Goal: Complete application form: Complete application form

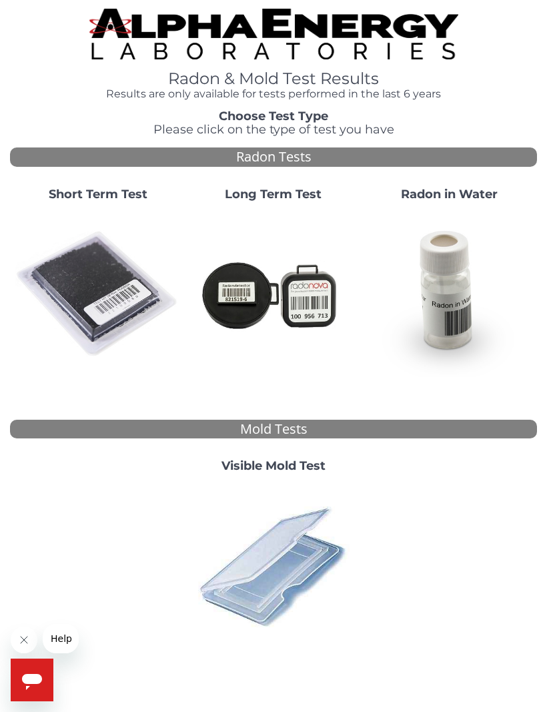
scroll to position [3, 0]
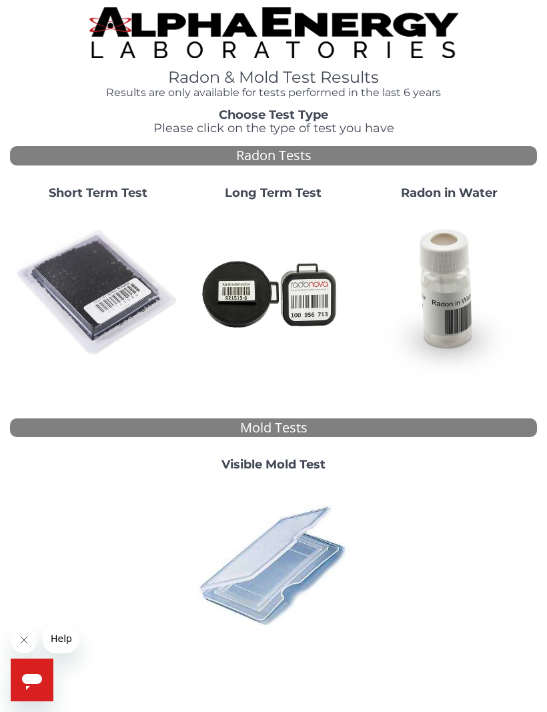
click at [105, 304] on img at bounding box center [97, 292] width 165 height 165
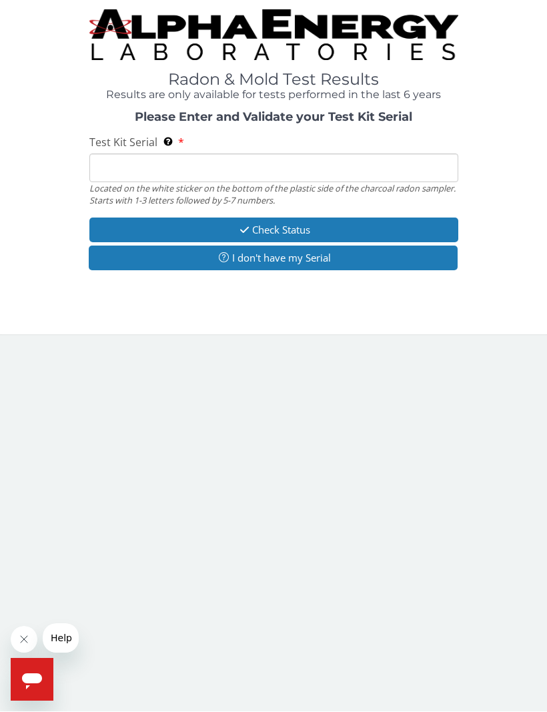
click at [309, 266] on button "I don't have my Serial" at bounding box center [273, 258] width 369 height 25
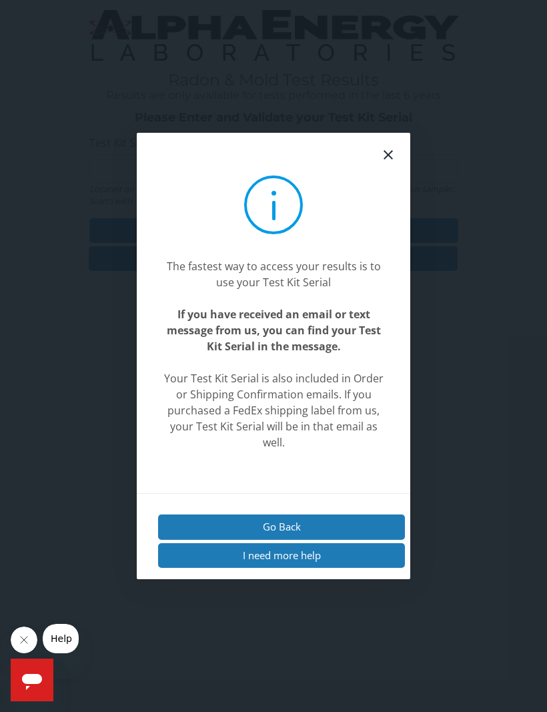
click at [335, 567] on button "I need more help" at bounding box center [281, 555] width 247 height 25
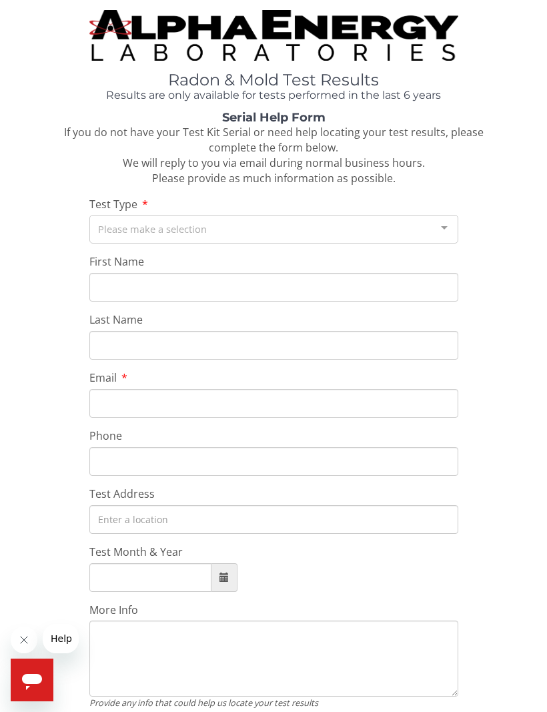
click at [237, 225] on div "Please make a selection" at bounding box center [273, 229] width 369 height 29
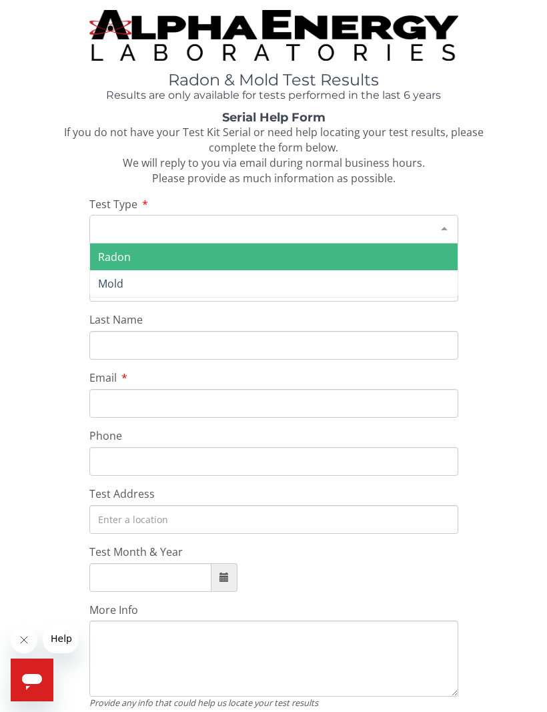
click at [189, 252] on span "Radon" at bounding box center [273, 256] width 367 height 27
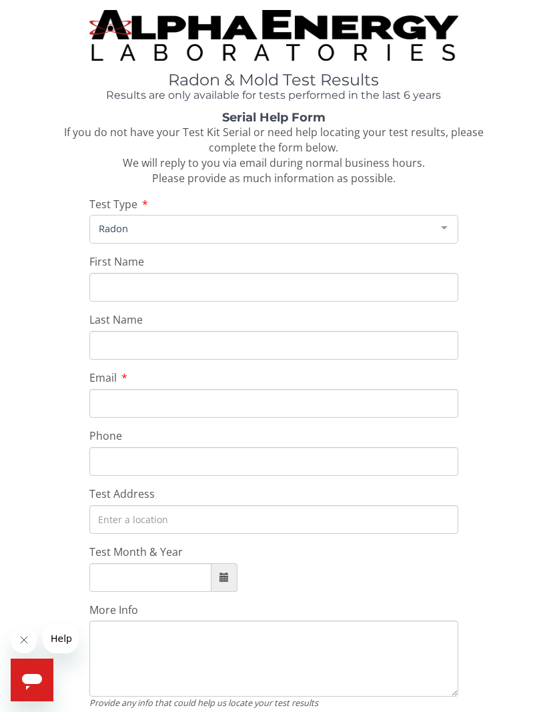
click at [191, 285] on input "First Name" at bounding box center [273, 287] width 369 height 29
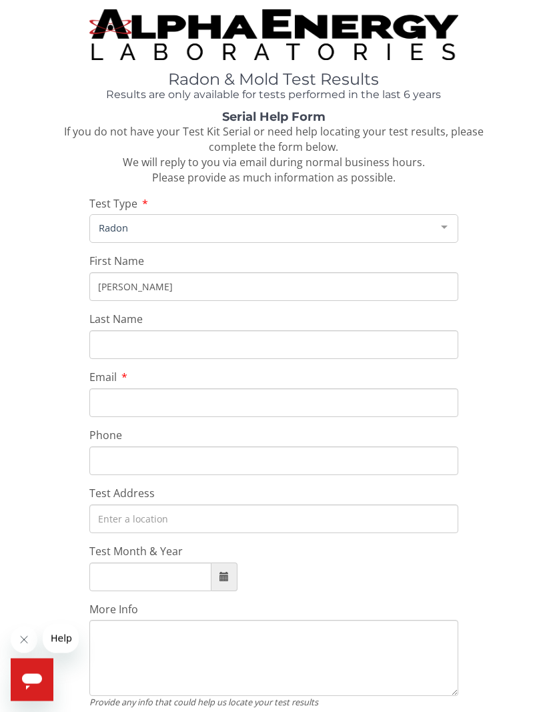
type input "[PERSON_NAME]"
click at [200, 348] on input "Last Name" at bounding box center [273, 345] width 369 height 29
type input "[PERSON_NAME]"
click at [212, 399] on input "Email" at bounding box center [273, 403] width 369 height 29
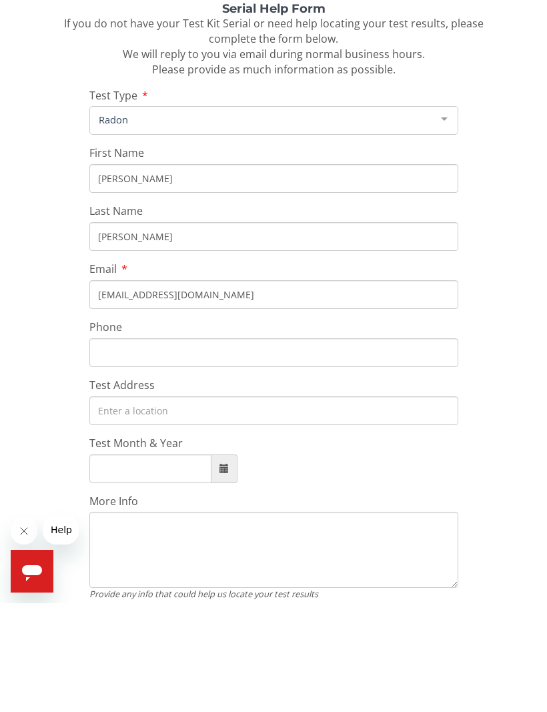
type input "[EMAIL_ADDRESS][DOMAIN_NAME]"
click at [198, 447] on input "Phone" at bounding box center [273, 461] width 369 height 29
type input "[PHONE_NUMBER]"
click at [257, 505] on input "Test Address" at bounding box center [273, 519] width 369 height 29
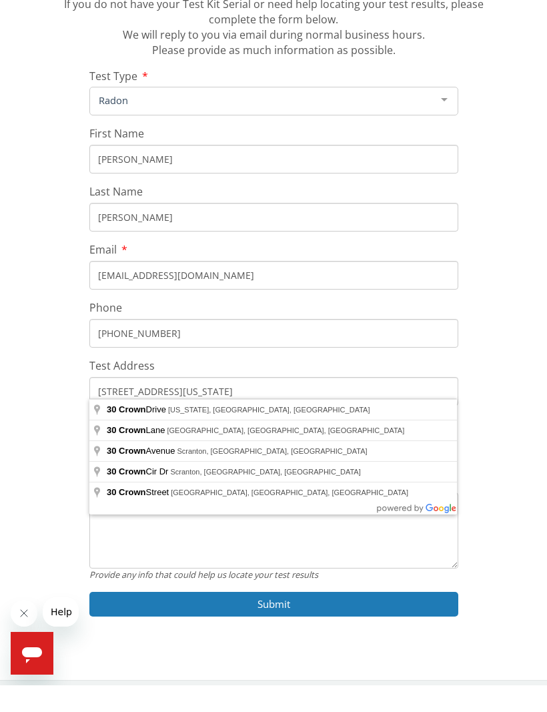
scroll to position [57, 0]
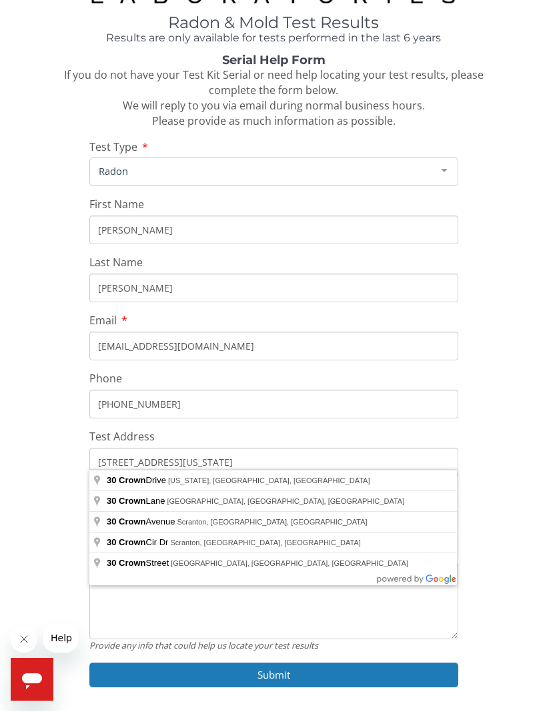
type input "[STREET_ADDRESS][US_STATE]"
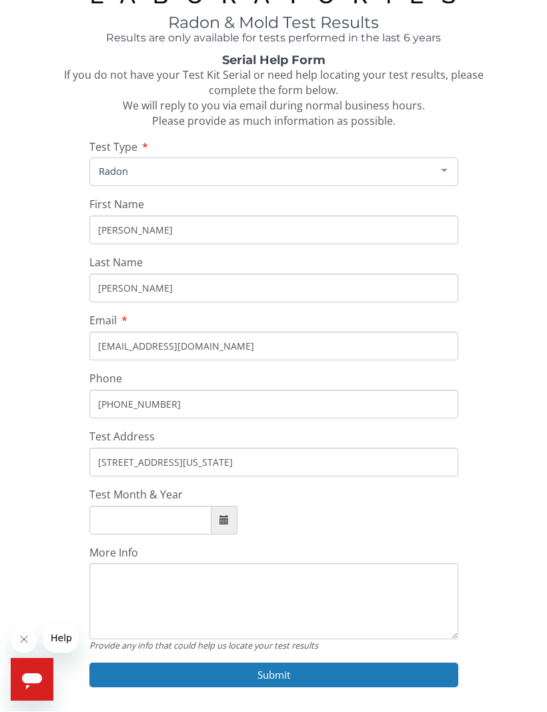
click at [175, 511] on input "Test Month & Year" at bounding box center [150, 520] width 122 height 29
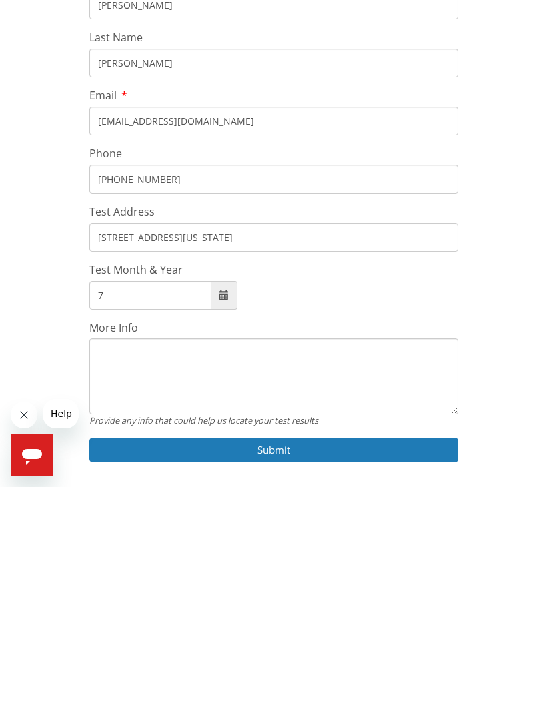
scroll to position [101, 0]
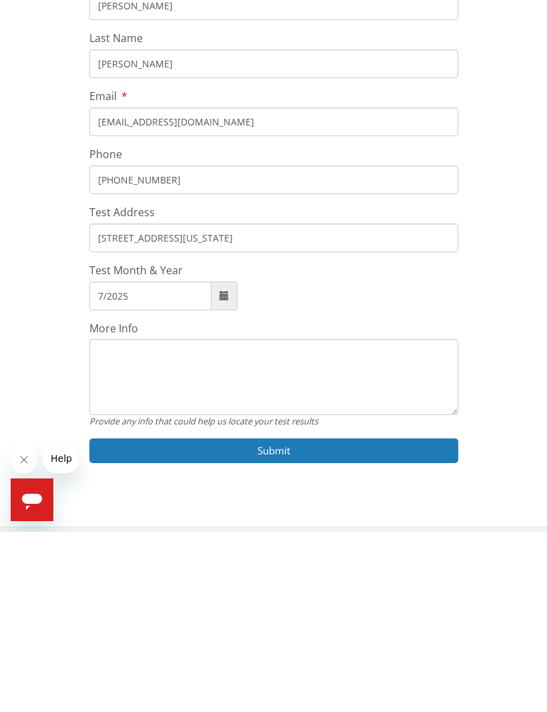
click at [273, 618] on button "Submit" at bounding box center [273, 630] width 369 height 25
type input "[DATE]"
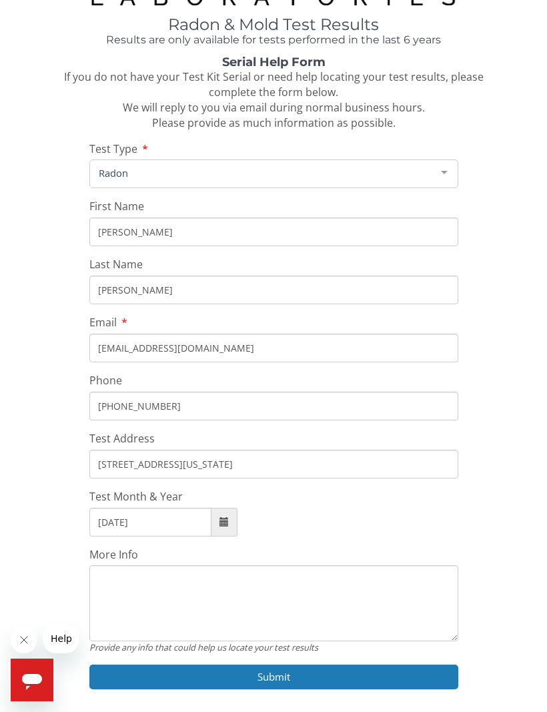
scroll to position [57, 0]
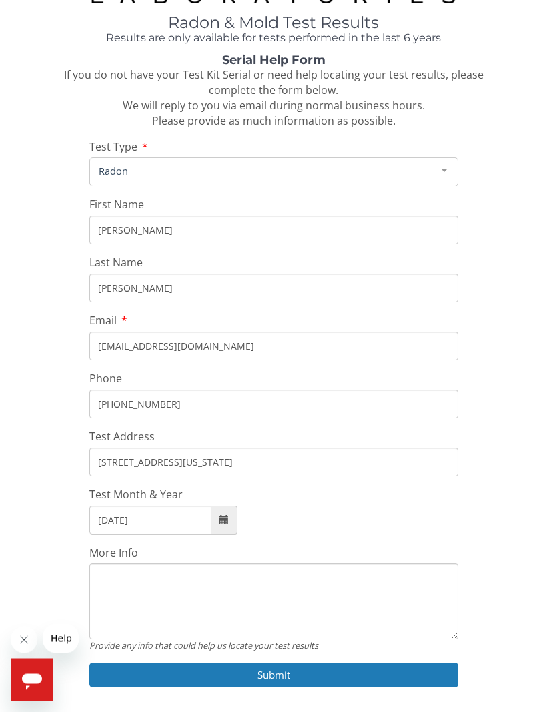
click at [267, 345] on input "[EMAIL_ADDRESS][DOMAIN_NAME]" at bounding box center [273, 346] width 369 height 29
click at [109, 341] on input "[EMAIL_ADDRESS][DOMAIN_NAME]" at bounding box center [273, 346] width 369 height 29
type input "[EMAIL_ADDRESS][DOMAIN_NAME]"
click at [277, 341] on input "[EMAIL_ADDRESS][DOMAIN_NAME]" at bounding box center [273, 346] width 369 height 29
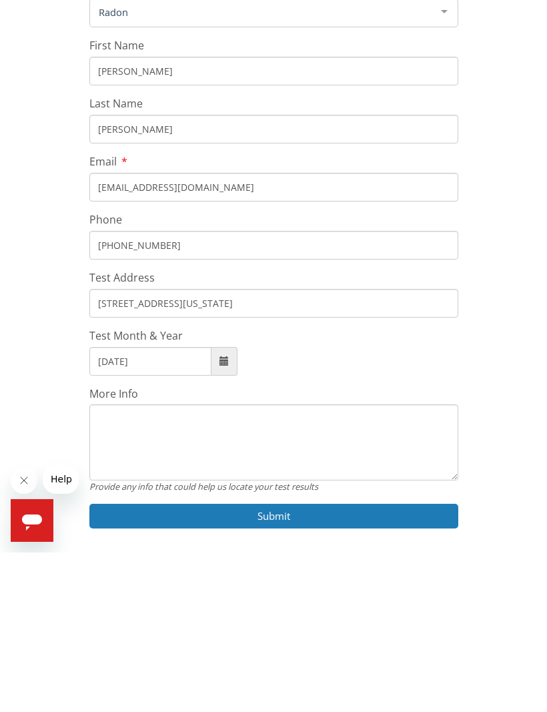
scroll to position [101, 0]
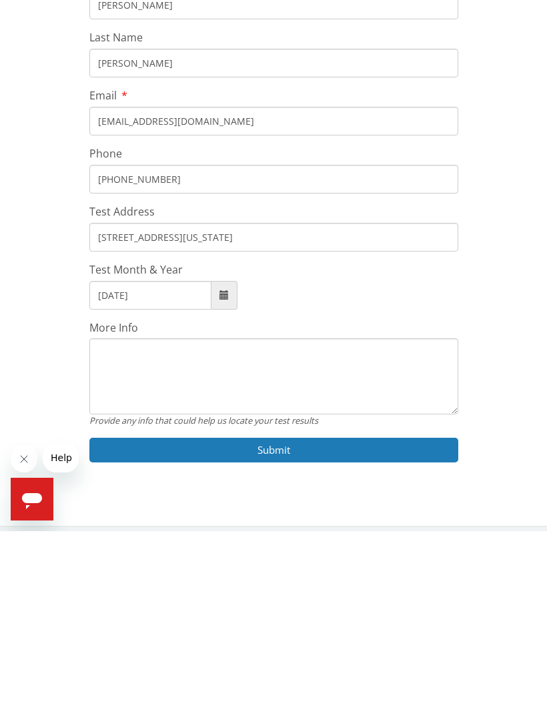
click at [190, 461] on input "[DATE]" at bounding box center [150, 475] width 122 height 29
click at [224, 461] on span at bounding box center [224, 475] width 26 height 29
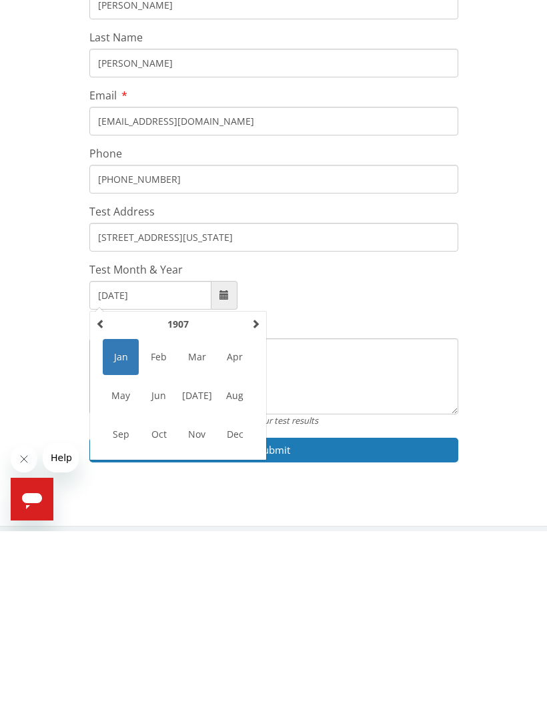
scroll to position [102, 0]
click at [199, 557] on span "[DATE]" at bounding box center [197, 575] width 36 height 36
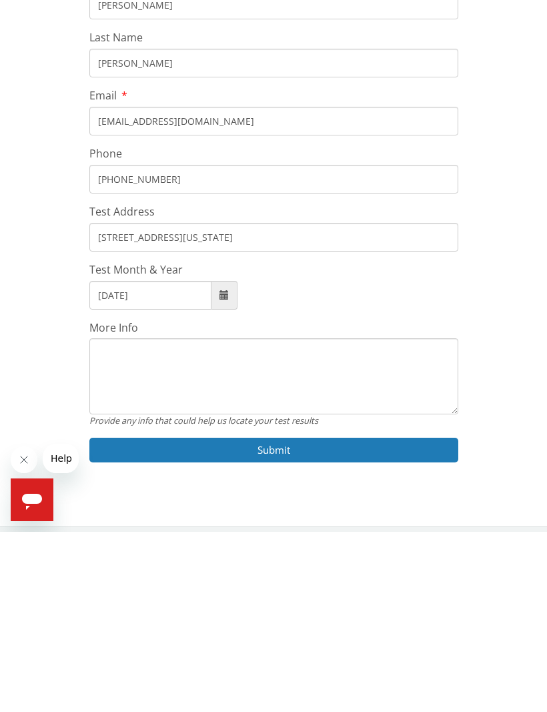
scroll to position [57, 0]
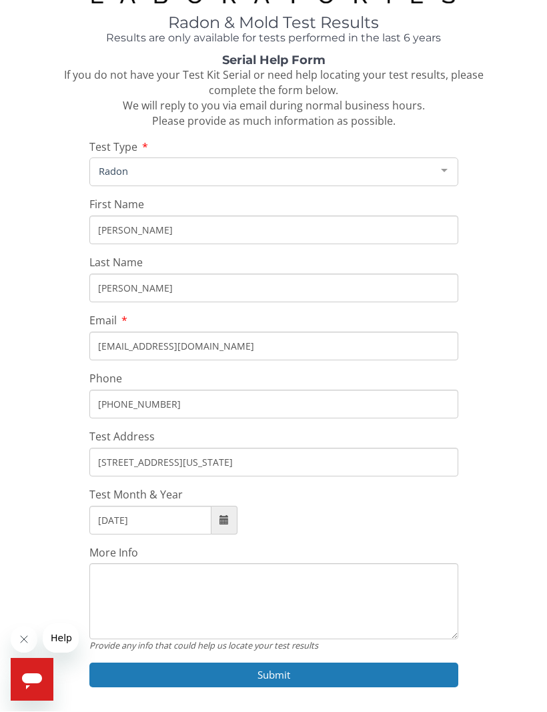
click at [173, 511] on input "[DATE]" at bounding box center [150, 520] width 122 height 29
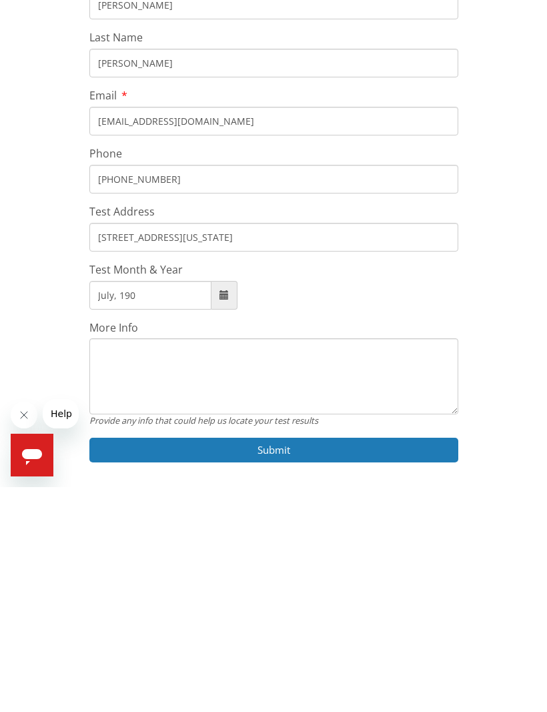
scroll to position [101, 0]
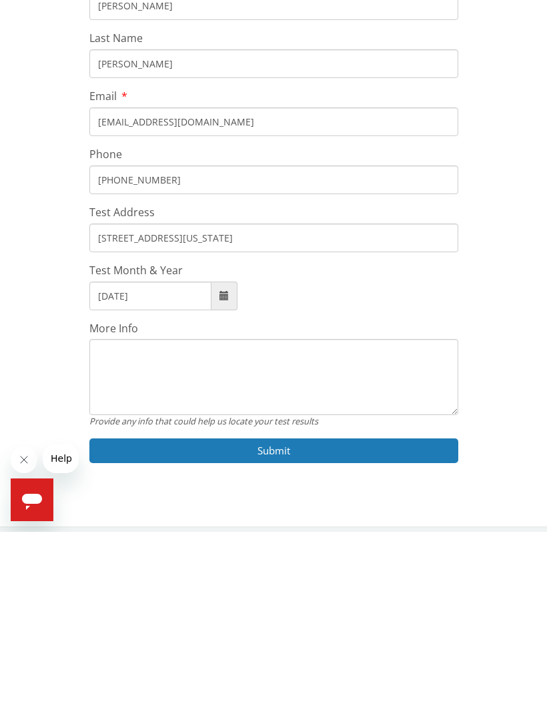
type input "[DATE]"
click at [292, 618] on button "Submit" at bounding box center [273, 630] width 369 height 25
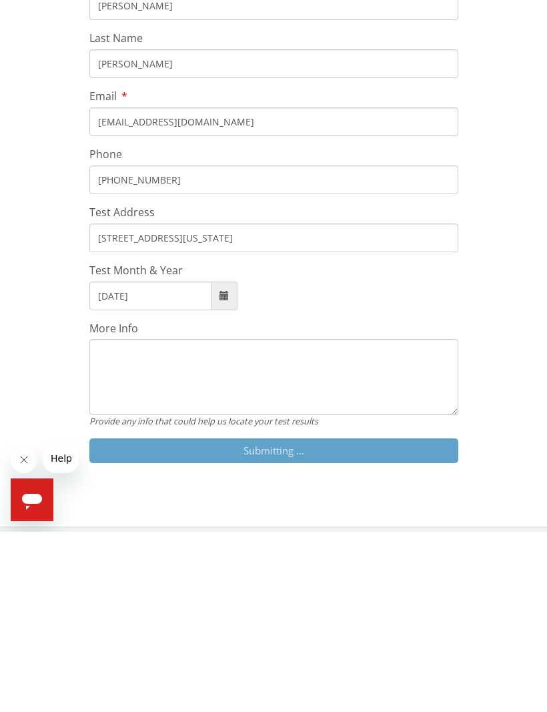
scroll to position [57, 0]
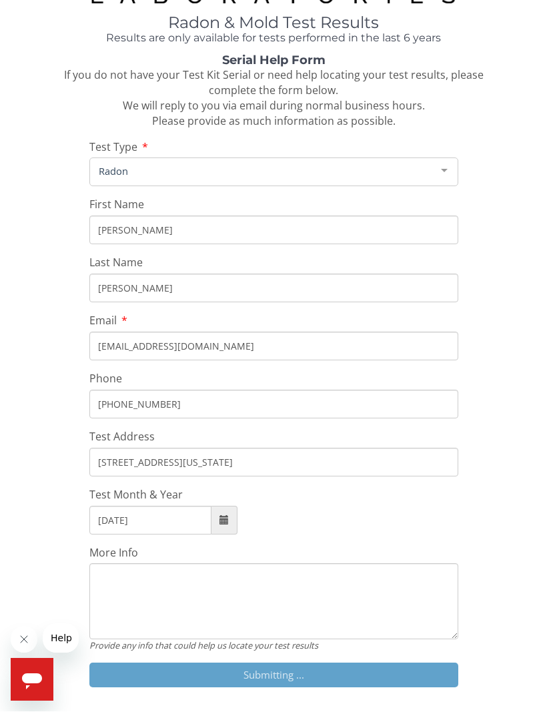
click at [242, 345] on input "[EMAIL_ADDRESS][DOMAIN_NAME]" at bounding box center [273, 346] width 369 height 29
click at [503, 389] on div "Serial Help Form If you do not have your Test Kit Serial or need help locating …" at bounding box center [273, 378] width 527 height 647
click at [101, 345] on input "[EMAIL_ADDRESS][DOMAIN_NAME]" at bounding box center [273, 346] width 369 height 29
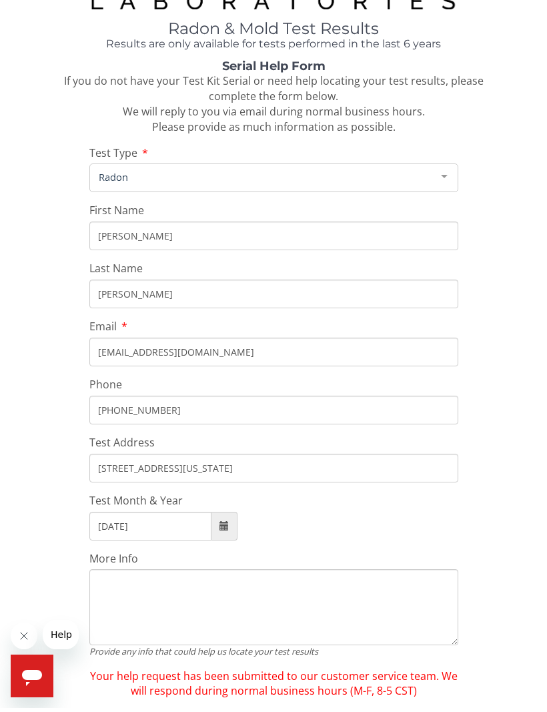
type input "[EMAIL_ADDRESS][DOMAIN_NAME]"
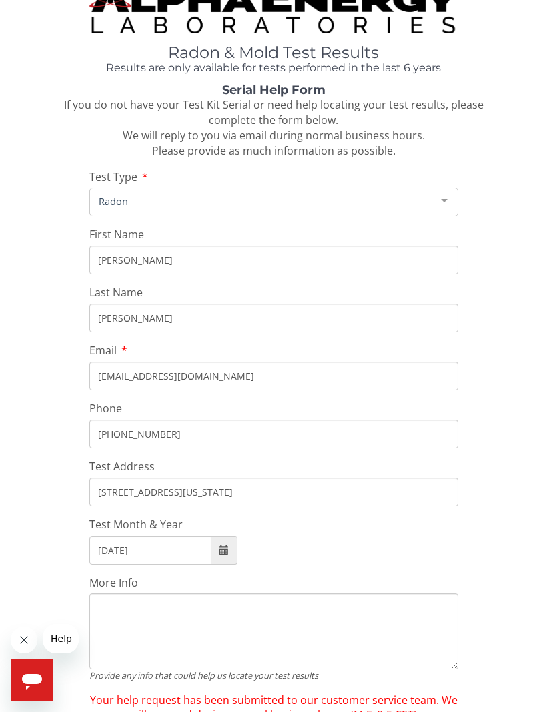
scroll to position [0, 0]
